Goal: Obtain resource: Download file/media

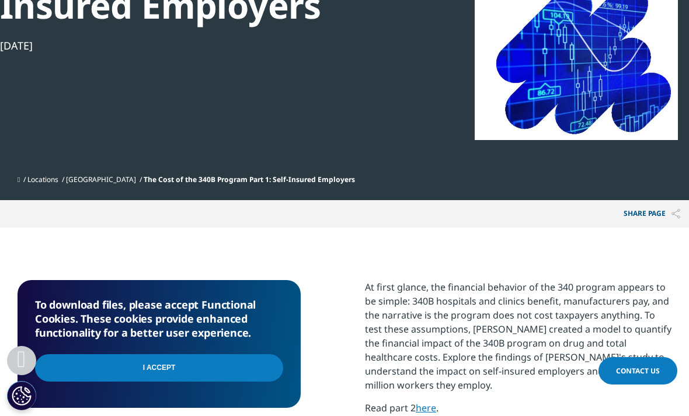
scroll to position [254, 0]
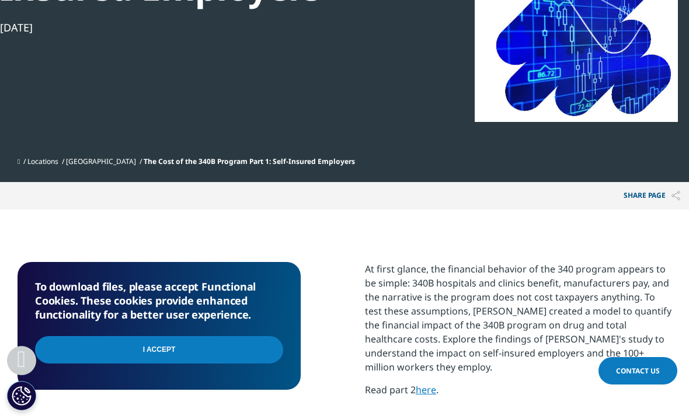
click at [240, 354] on input "I Accept" at bounding box center [159, 349] width 248 height 27
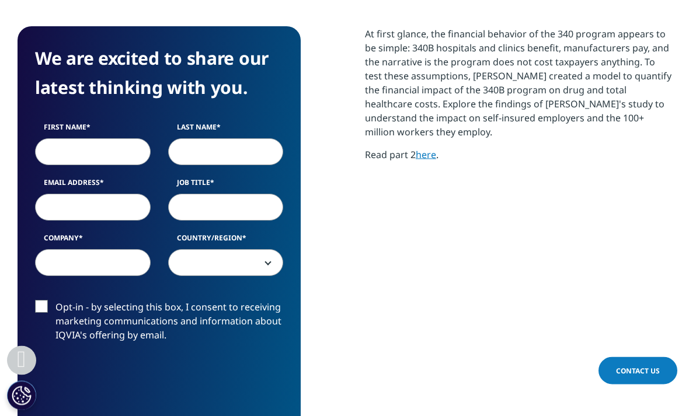
scroll to position [491, 0]
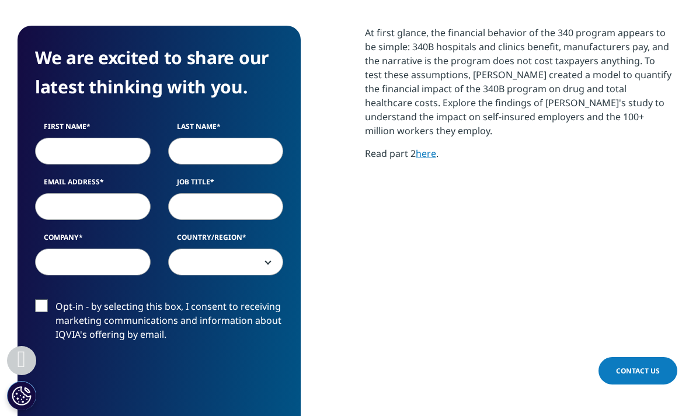
click at [64, 155] on input "First Name" at bounding box center [93, 151] width 116 height 27
type input "Bruce"
click at [190, 146] on input "Last Name" at bounding box center [226, 151] width 116 height 27
type input "Silverman"
click at [68, 209] on input "Email Address" at bounding box center [93, 206] width 116 height 27
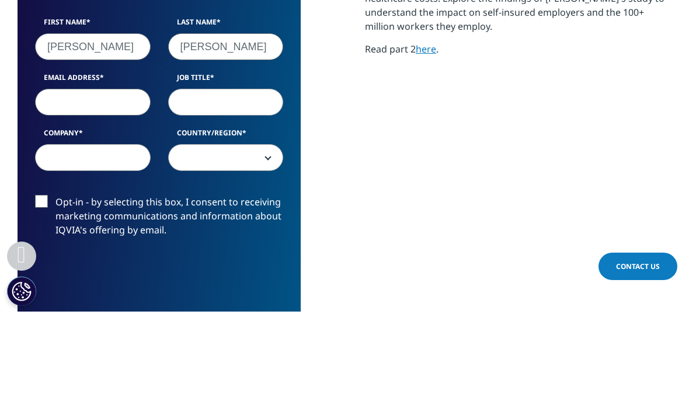
type input "bsilver100@aol.com"
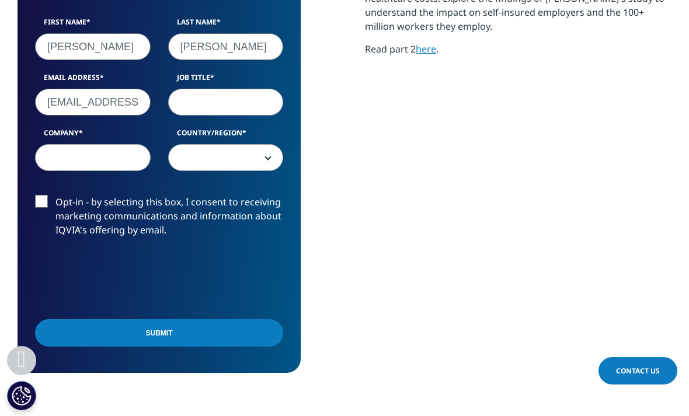
click at [190, 99] on input "Job Title" at bounding box center [226, 102] width 116 height 27
type input "MD"
click at [74, 159] on input "Company" at bounding box center [93, 157] width 116 height 27
type input "C"
type input "GoochlandCares"
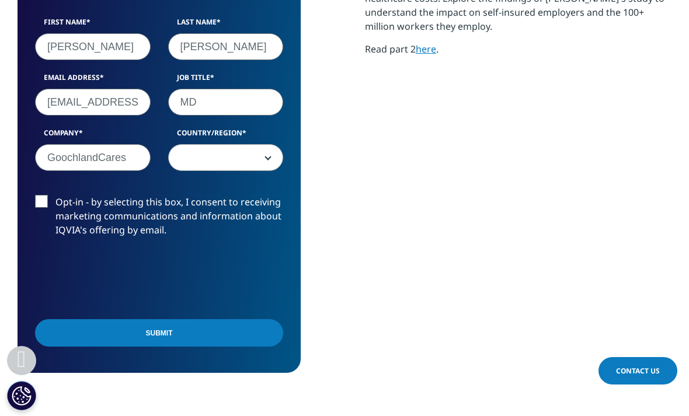
click at [266, 162] on span at bounding box center [226, 158] width 114 height 27
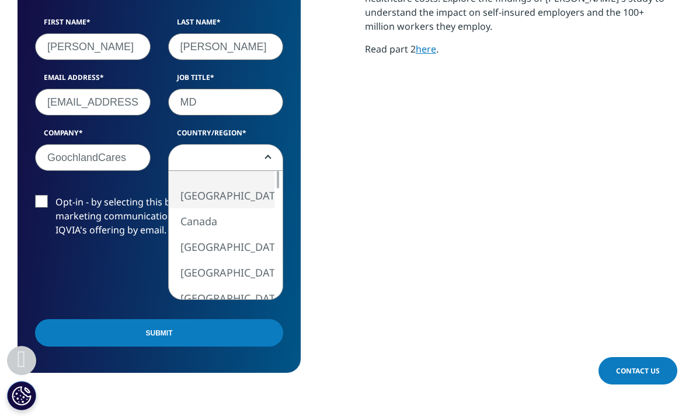
select select "[GEOGRAPHIC_DATA]"
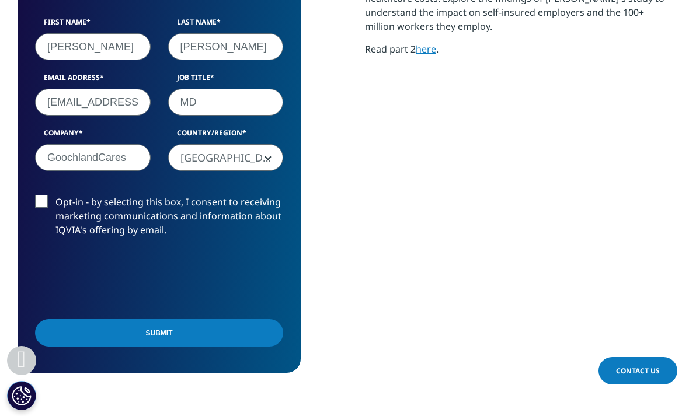
click at [40, 204] on label "Opt-in - by selecting this box, I consent to receiving marketing communications…" at bounding box center [159, 219] width 248 height 48
click at [55, 195] on input "Opt-in - by selecting this box, I consent to receiving marketing communications…" at bounding box center [55, 195] width 0 height 0
click at [123, 338] on input "Submit" at bounding box center [159, 332] width 248 height 27
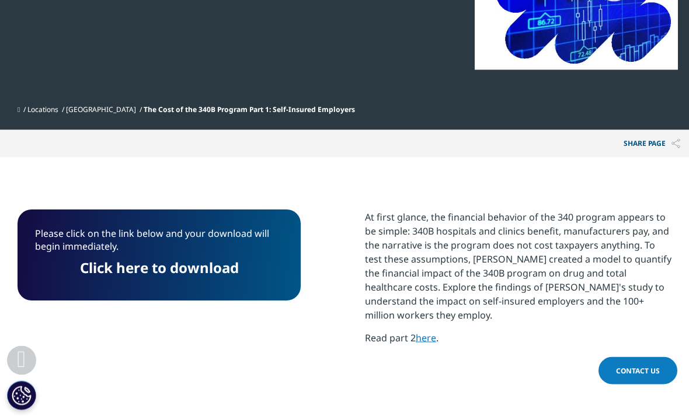
scroll to position [306, 0]
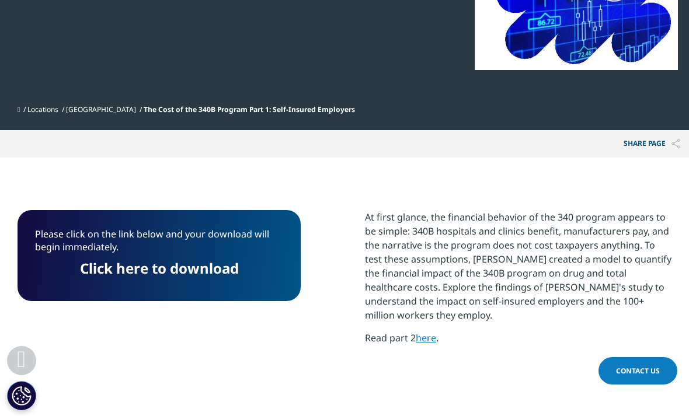
click at [425, 331] on link "here" at bounding box center [425, 337] width 20 height 13
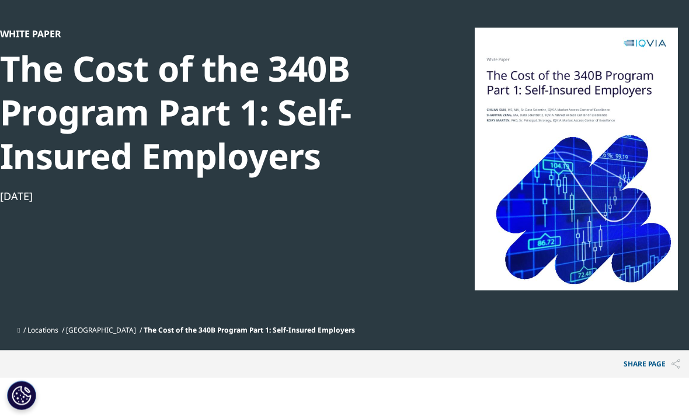
scroll to position [0, 0]
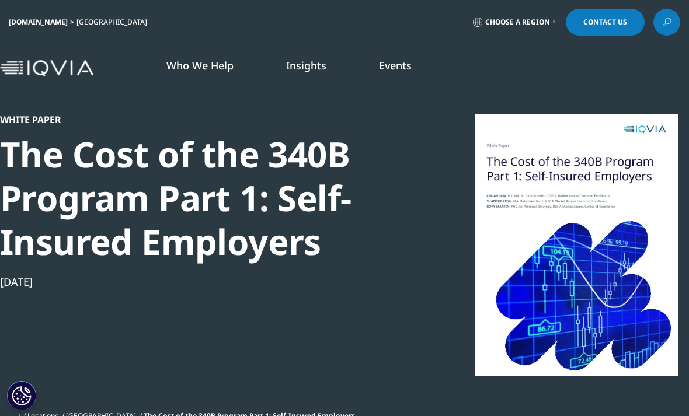
click at [13, 71] on img at bounding box center [46, 68] width 93 height 17
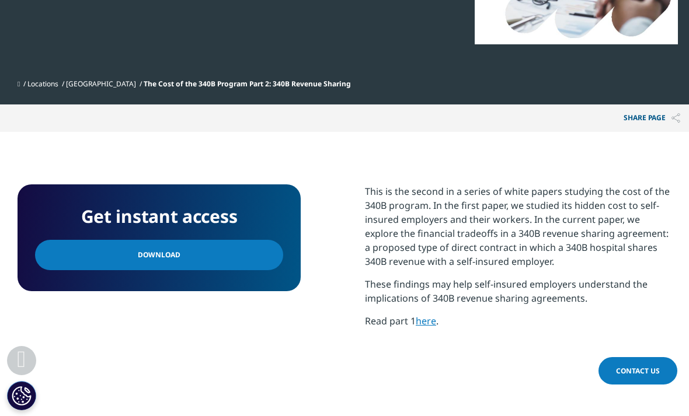
scroll to position [338, 0]
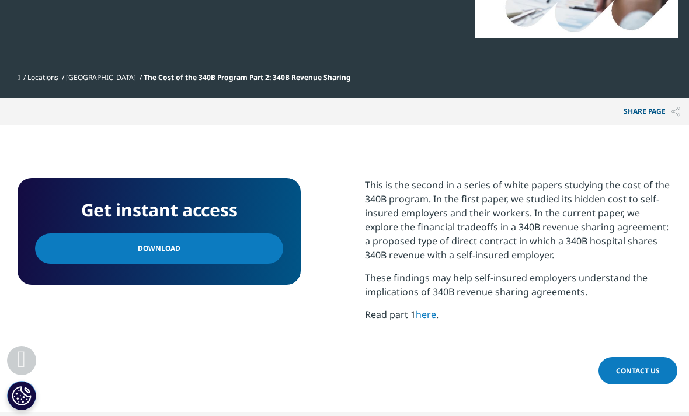
click at [107, 249] on link "Download" at bounding box center [159, 248] width 248 height 30
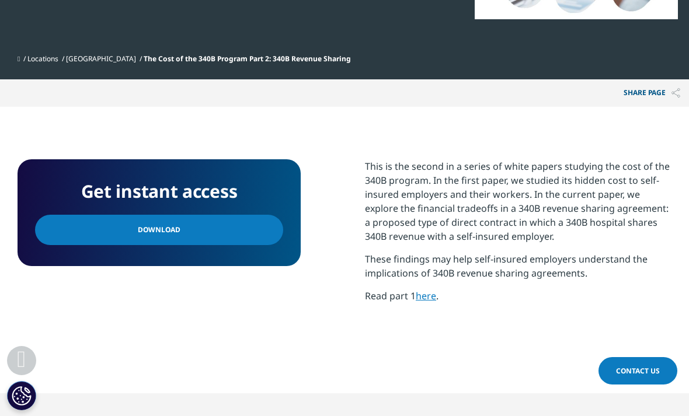
click at [423, 302] on link "here" at bounding box center [425, 295] width 20 height 13
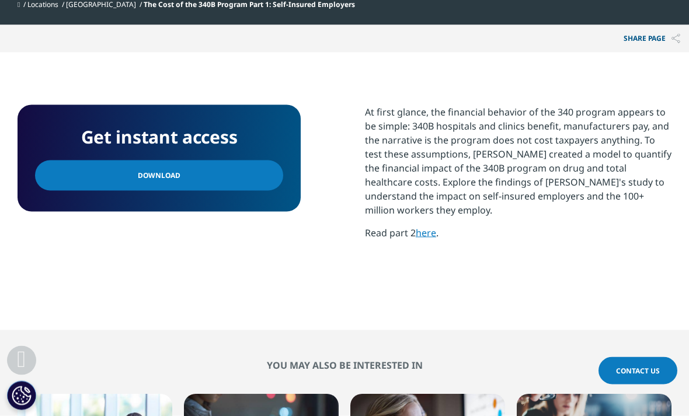
scroll to position [412, 0]
click at [121, 176] on link "Download" at bounding box center [159, 175] width 248 height 30
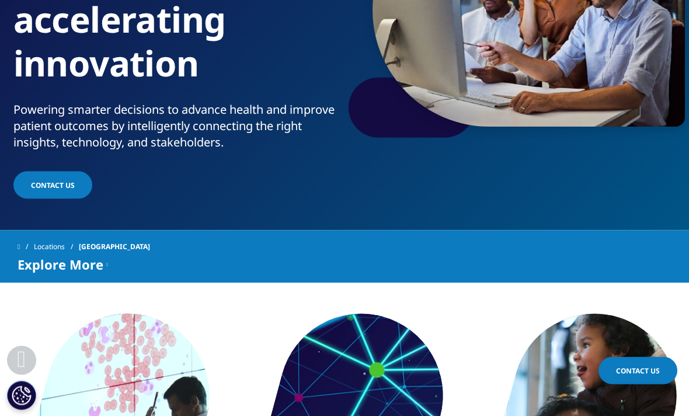
scroll to position [223, 0]
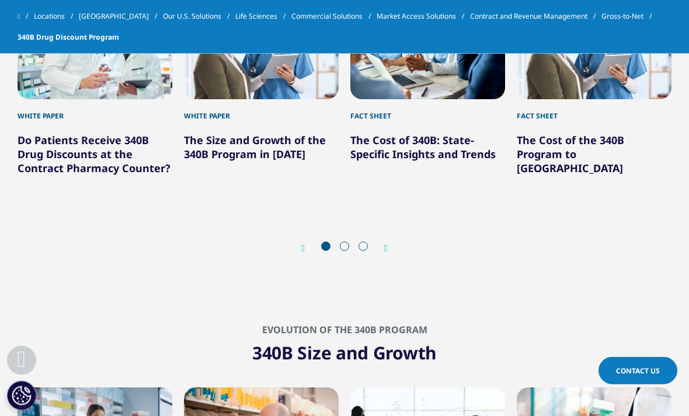
scroll to position [534, 0]
click at [550, 139] on link "The Cost of the 340B Program to [GEOGRAPHIC_DATA]" at bounding box center [569, 154] width 107 height 42
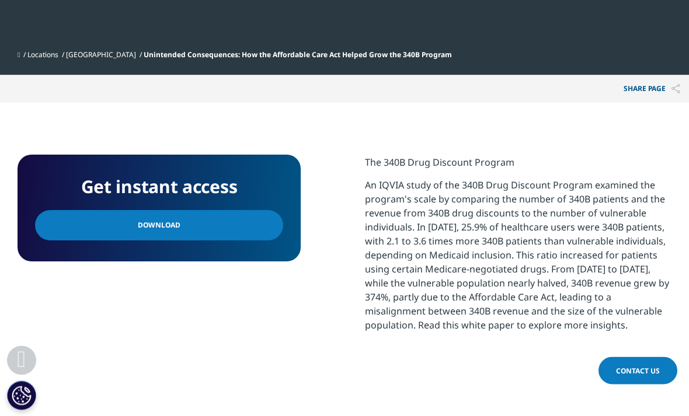
scroll to position [449, 0]
click at [98, 227] on link "Download" at bounding box center [159, 225] width 248 height 30
